Goal: Task Accomplishment & Management: Use online tool/utility

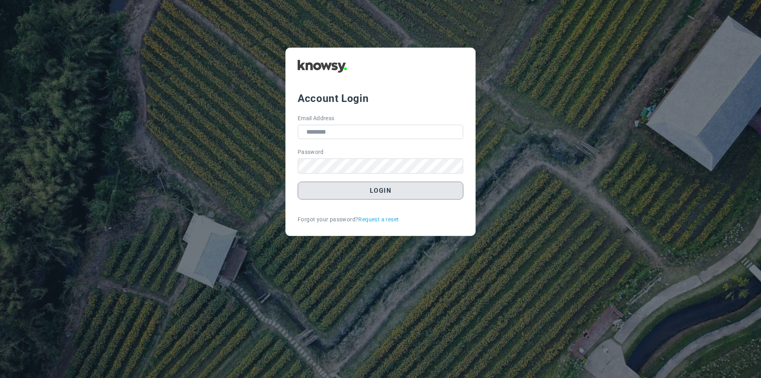
type input "**********"
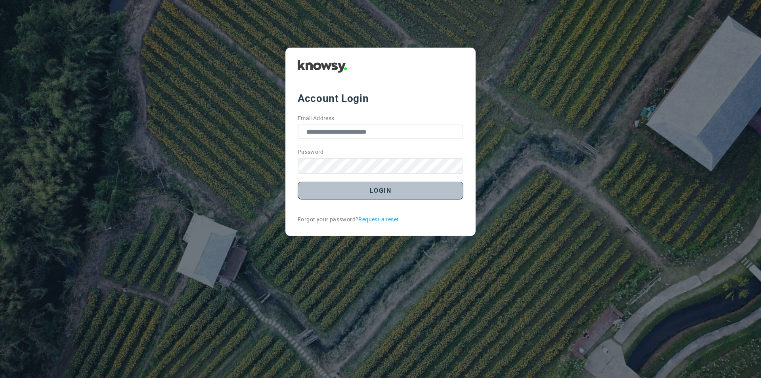
drag, startPoint x: 352, startPoint y: 187, endPoint x: 537, endPoint y: 203, distance: 185.8
click at [353, 187] on button "Login" at bounding box center [381, 190] width 166 height 18
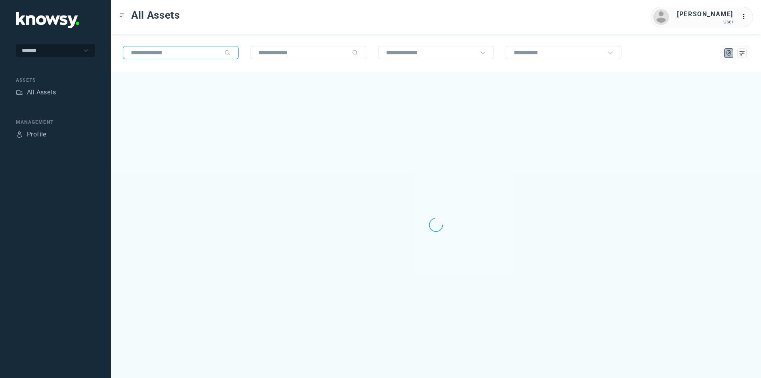
click at [148, 53] on input "text" at bounding box center [176, 52] width 90 height 7
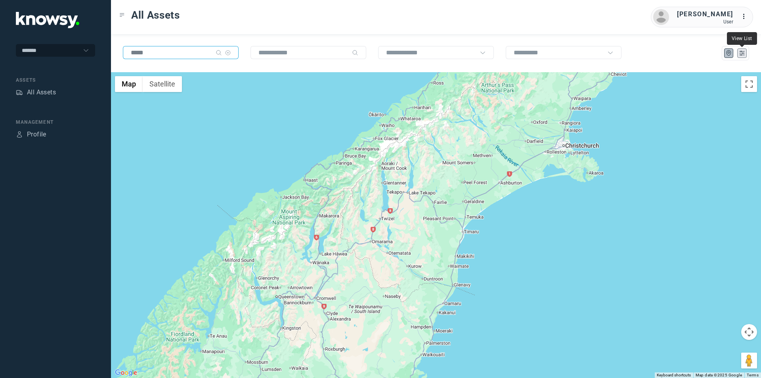
type input "*****"
click at [745, 55] on icon "List" at bounding box center [741, 53] width 7 height 7
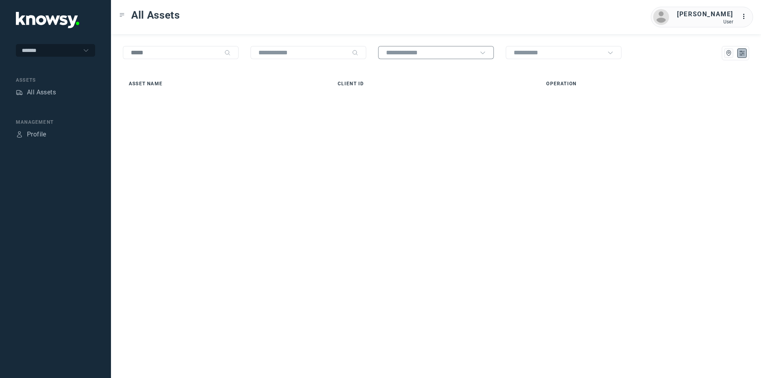
click at [451, 53] on input "text" at bounding box center [431, 52] width 90 height 7
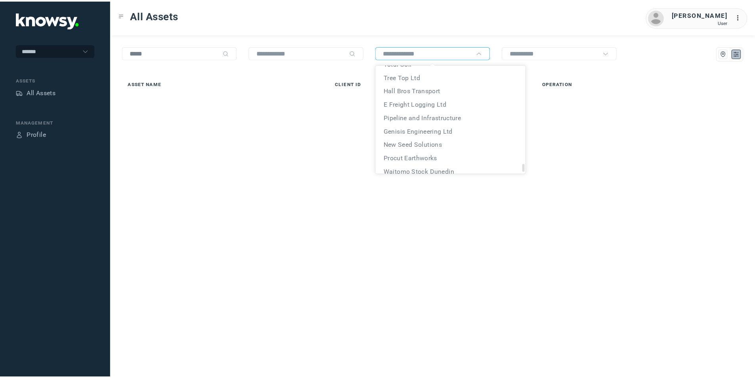
scroll to position [2200, 0]
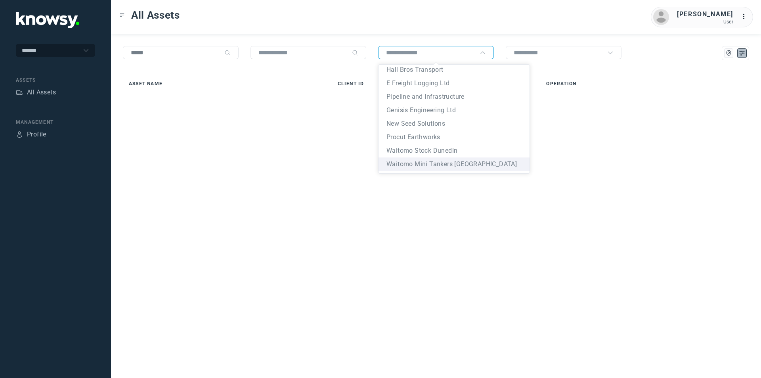
drag, startPoint x: 330, startPoint y: 269, endPoint x: 322, endPoint y: 269, distance: 8.3
click at [328, 269] on div "Asset Name Client ID Operation" at bounding box center [436, 225] width 650 height 306
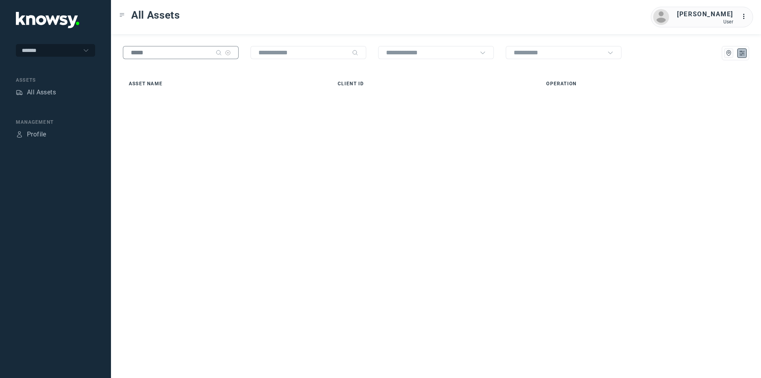
click at [227, 54] on icon at bounding box center [228, 53] width 6 height 6
